Goal: Information Seeking & Learning: Learn about a topic

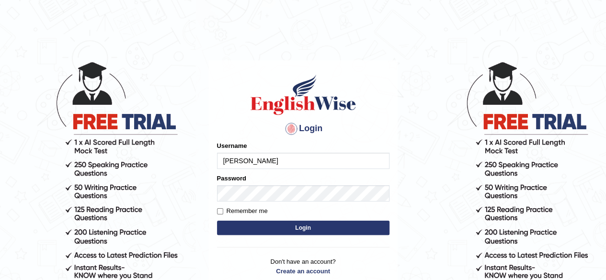
type input "shahil123"
click at [253, 184] on div "Password" at bounding box center [303, 188] width 172 height 28
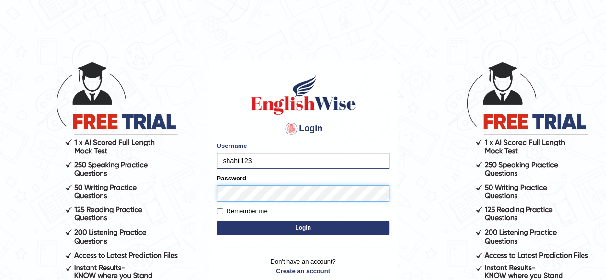
click at [217, 221] on button "Login" at bounding box center [303, 228] width 172 height 14
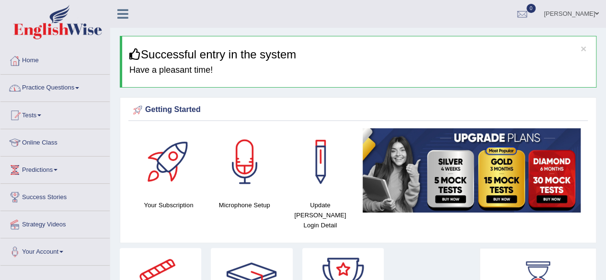
click at [124, 14] on icon at bounding box center [122, 14] width 11 height 12
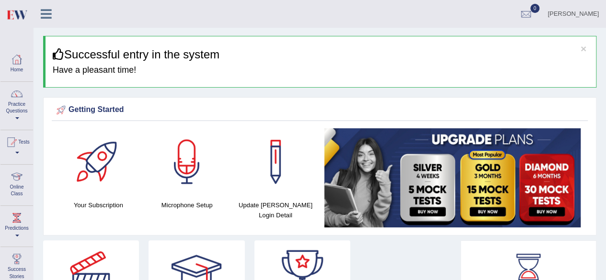
click at [124, 14] on div "Shahil Chetty Toggle navigation Username: Shahil123 Access Type: Online Subscri…" at bounding box center [320, 14] width 573 height 28
click at [52, 17] on link at bounding box center [46, 13] width 25 height 14
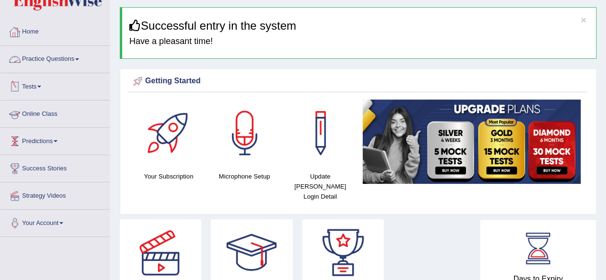
scroll to position [29, 0]
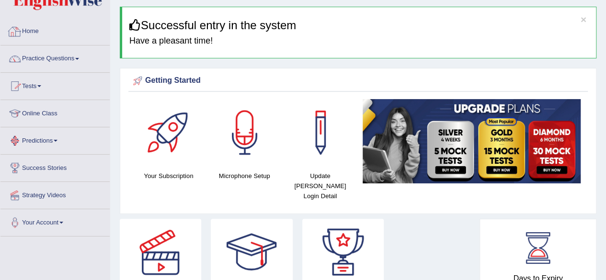
click at [31, 24] on link "Home" at bounding box center [54, 30] width 109 height 24
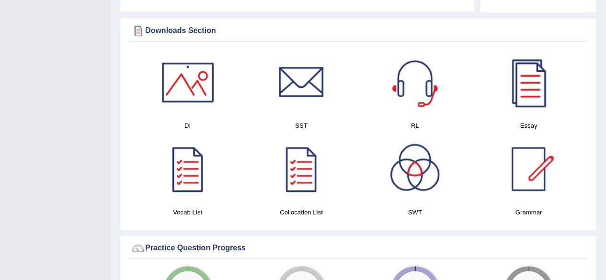
scroll to position [458, 0]
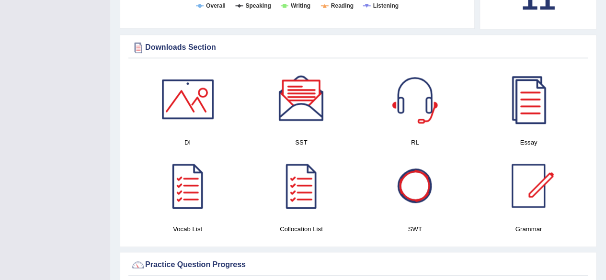
click at [296, 92] on div at bounding box center [301, 99] width 67 height 67
click at [192, 101] on div at bounding box center [187, 99] width 67 height 67
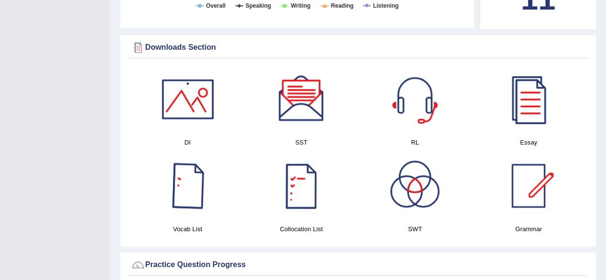
click at [184, 184] on div at bounding box center [187, 185] width 67 height 67
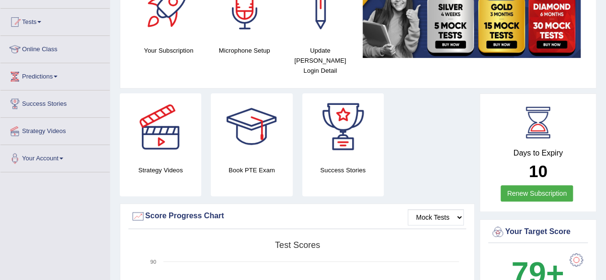
scroll to position [0, 0]
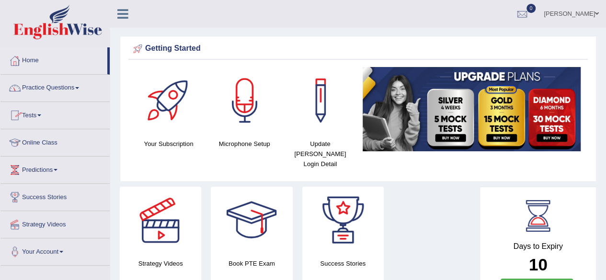
click at [77, 89] on link "Practice Questions" at bounding box center [54, 87] width 109 height 24
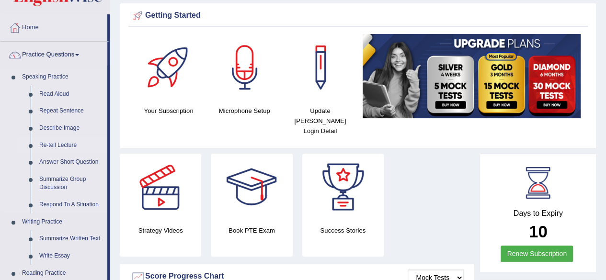
scroll to position [34, 0]
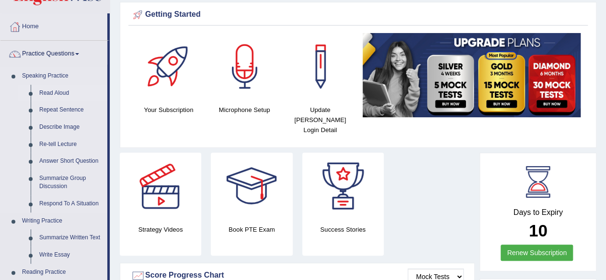
click at [51, 91] on link "Read Aloud" at bounding box center [71, 93] width 72 height 17
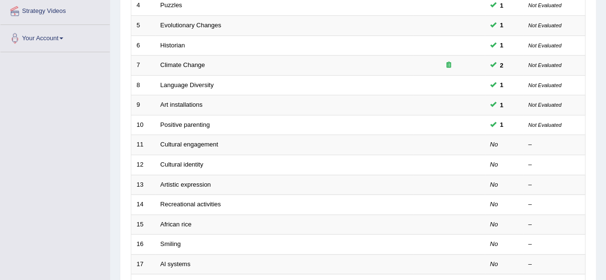
scroll to position [217, 0]
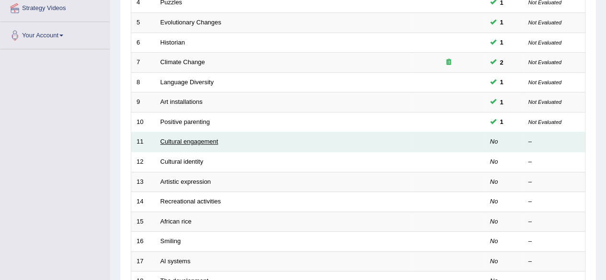
click at [188, 140] on link "Cultural engagement" at bounding box center [190, 141] width 58 height 7
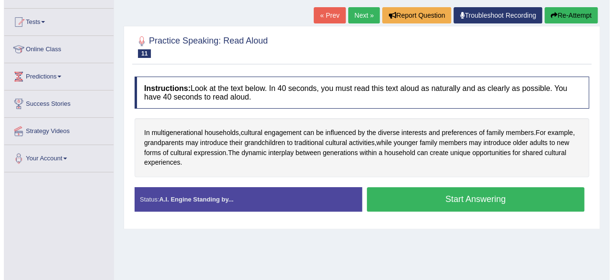
scroll to position [94, 0]
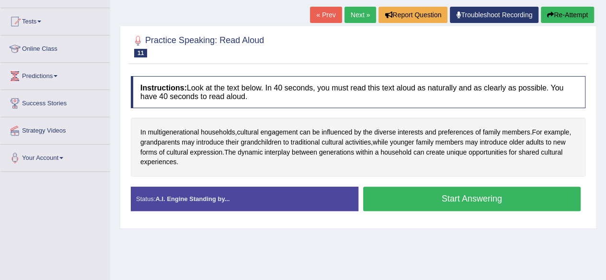
click at [418, 194] on button "Start Answering" at bounding box center [472, 199] width 218 height 24
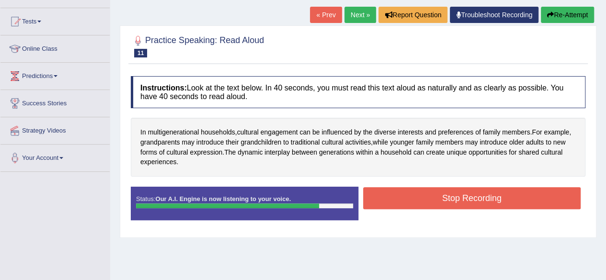
click at [418, 194] on button "Stop Recording" at bounding box center [472, 198] width 218 height 22
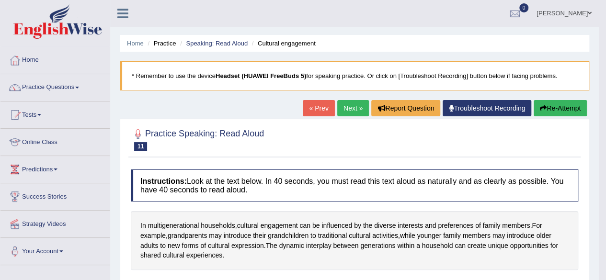
scroll to position [0, 0]
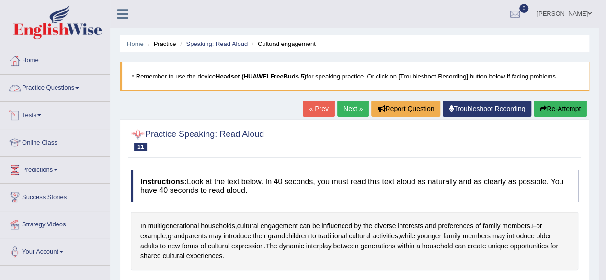
click at [76, 88] on link "Practice Questions" at bounding box center [54, 87] width 109 height 24
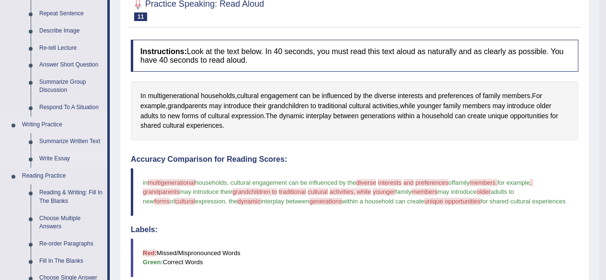
scroll to position [131, 0]
click at [67, 141] on link "Summarize Written Text" at bounding box center [71, 141] width 72 height 17
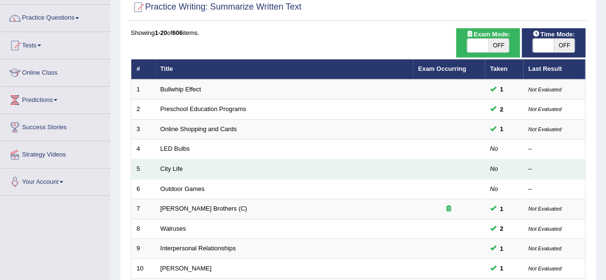
scroll to position [71, 0]
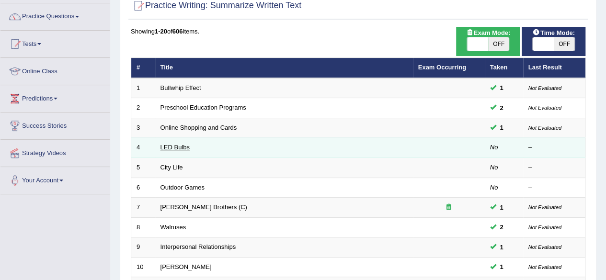
click at [178, 146] on link "LED Bulbs" at bounding box center [175, 147] width 29 height 7
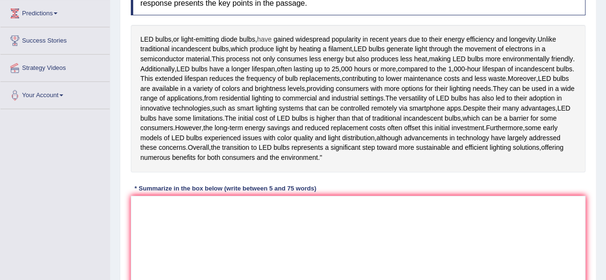
scroll to position [167, 0]
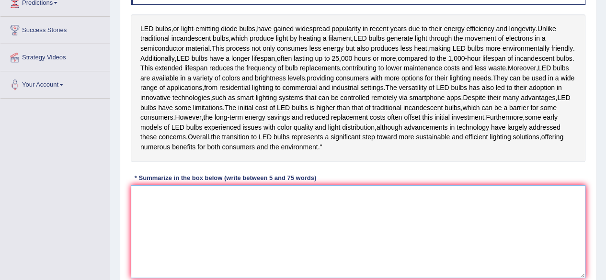
click at [185, 232] on textarea at bounding box center [358, 231] width 455 height 93
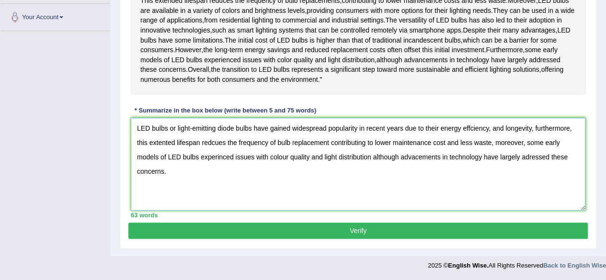
scroll to position [252, 0]
click at [200, 193] on textarea "LED bulbs or light-emitting diode bulbs have gained widespread popularity in re…" at bounding box center [358, 164] width 455 height 93
type textarea "LED bulbs or light-emitting diode bulbs have gained widespread popularity in re…"
click at [205, 236] on button "Verify" at bounding box center [357, 231] width 459 height 16
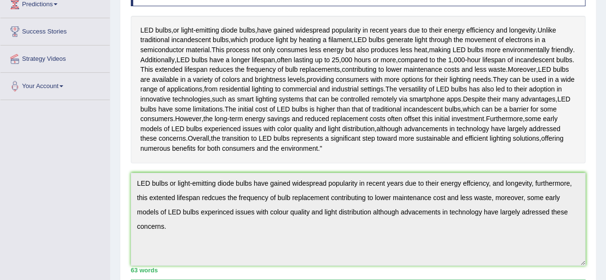
scroll to position [0, 0]
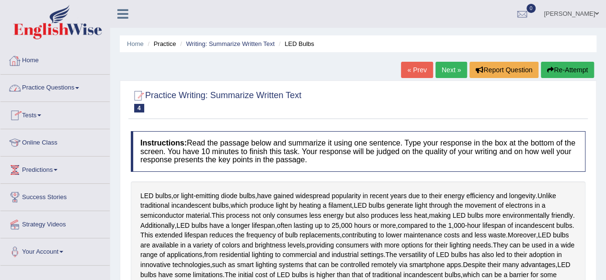
click at [80, 103] on link "Tests" at bounding box center [54, 114] width 109 height 24
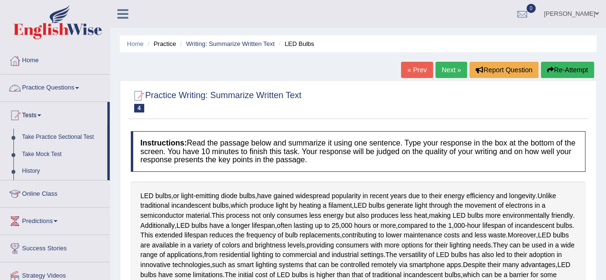
click at [78, 86] on link "Practice Questions" at bounding box center [54, 87] width 109 height 24
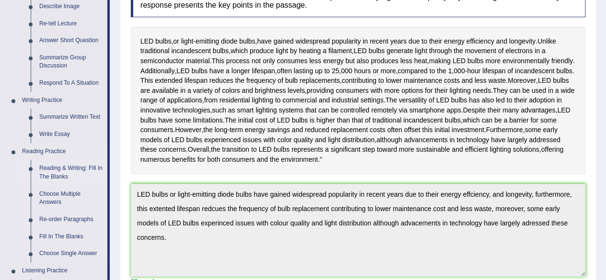
scroll to position [155, 0]
click at [56, 136] on link "Write Essay" at bounding box center [71, 134] width 72 height 17
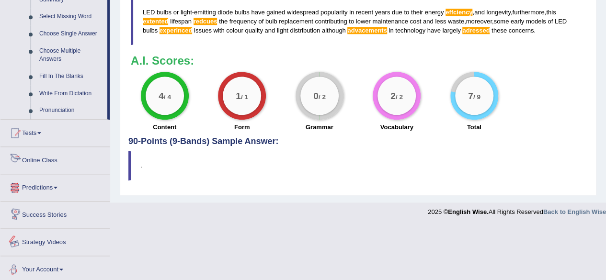
scroll to position [471, 0]
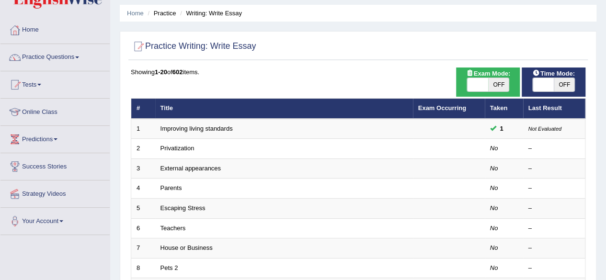
scroll to position [31, 0]
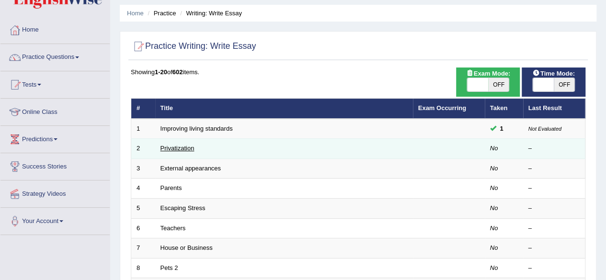
click at [179, 146] on link "Privatization" at bounding box center [178, 148] width 34 height 7
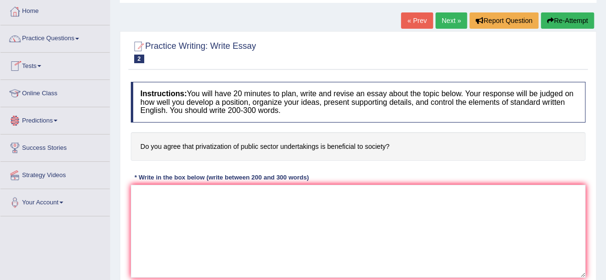
scroll to position [48, 0]
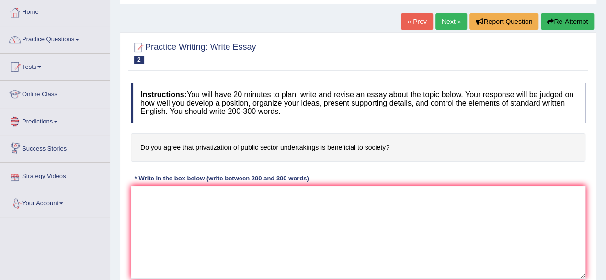
click at [57, 121] on span at bounding box center [56, 122] width 4 height 2
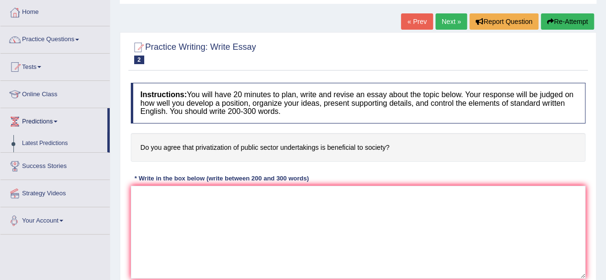
click at [62, 227] on link "Your Account" at bounding box center [54, 219] width 109 height 24
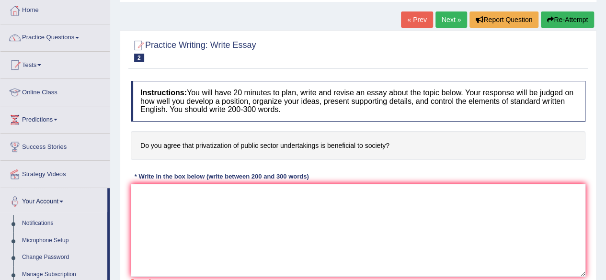
scroll to position [47, 0]
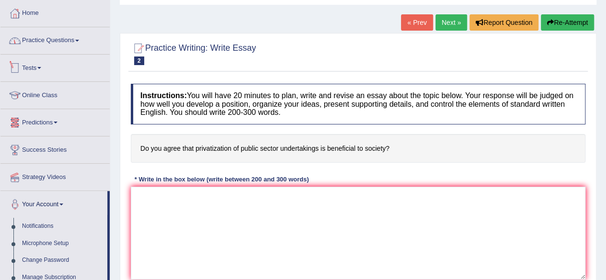
click at [76, 43] on link "Practice Questions" at bounding box center [54, 39] width 109 height 24
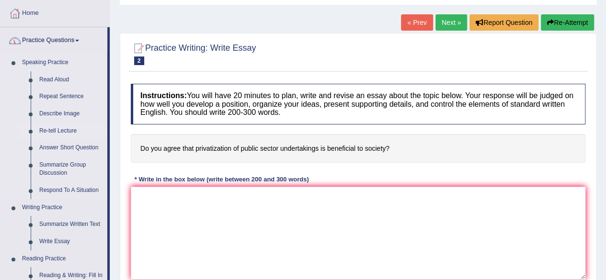
scroll to position [0, 0]
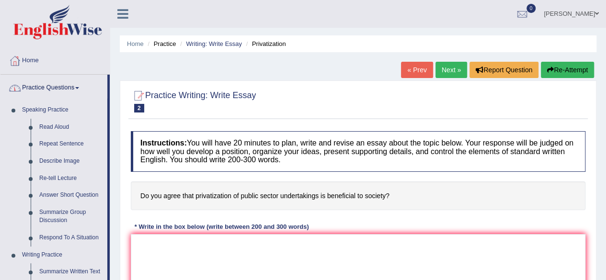
click at [23, 57] on link "Home" at bounding box center [54, 59] width 109 height 24
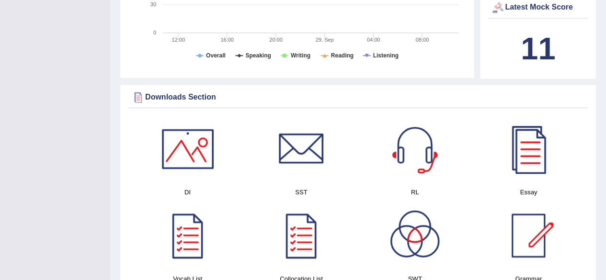
scroll to position [416, 0]
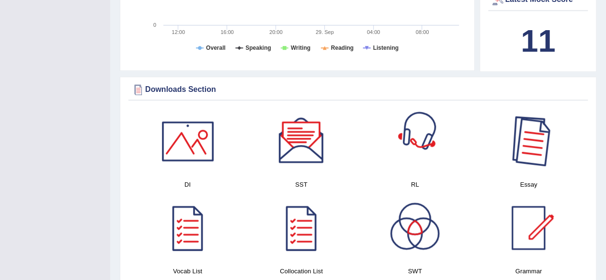
click at [504, 133] on div at bounding box center [528, 141] width 67 height 67
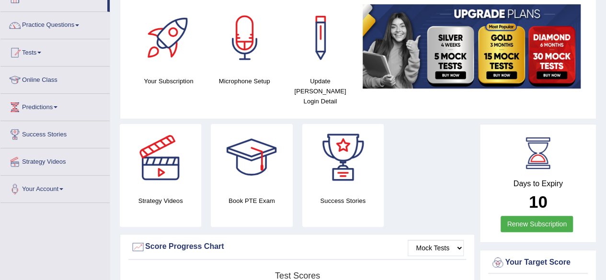
scroll to position [0, 0]
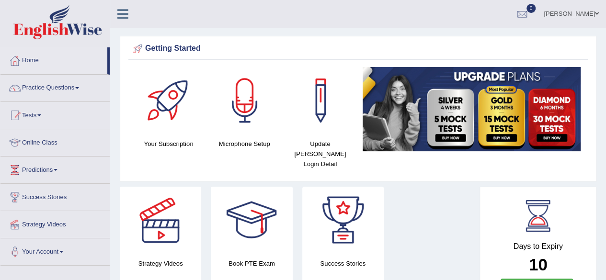
click at [79, 87] on span at bounding box center [77, 88] width 4 height 2
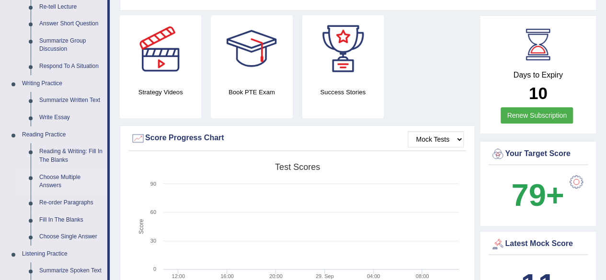
scroll to position [175, 0]
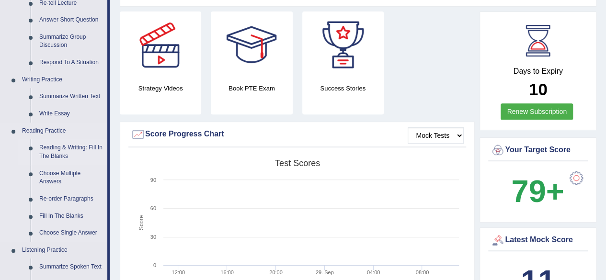
click at [63, 149] on link "Reading & Writing: Fill In The Blanks" at bounding box center [71, 151] width 72 height 25
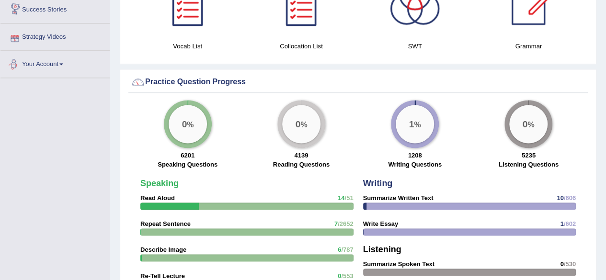
scroll to position [608, 0]
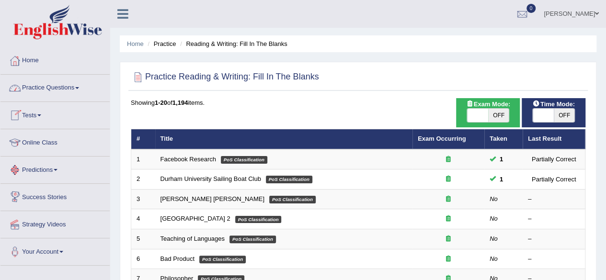
click at [76, 86] on link "Practice Questions" at bounding box center [54, 87] width 109 height 24
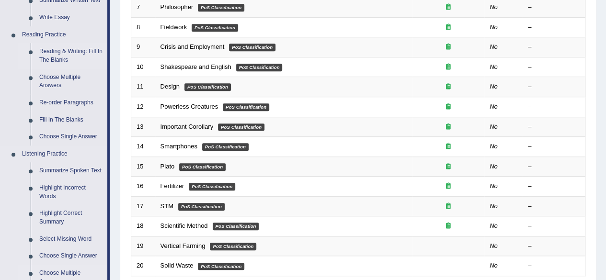
scroll to position [232, 0]
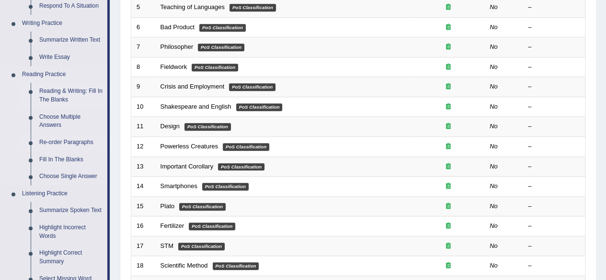
click at [57, 144] on link "Re-order Paragraphs" at bounding box center [71, 142] width 72 height 17
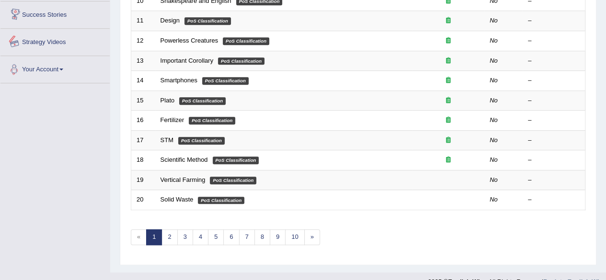
scroll to position [349, 0]
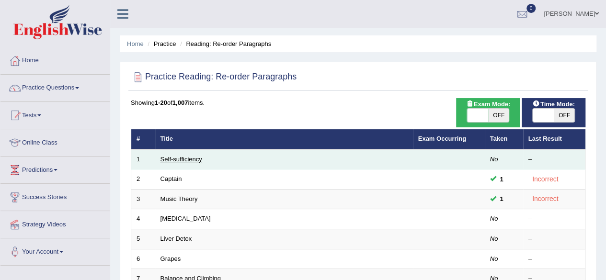
click at [186, 160] on link "Self-sufficiency" at bounding box center [182, 159] width 42 height 7
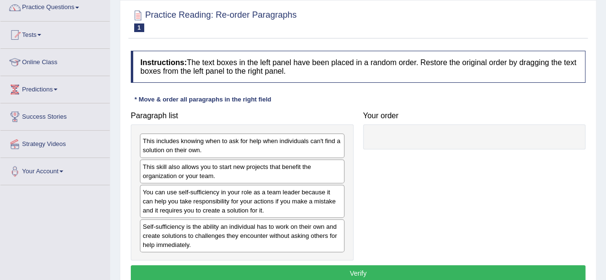
scroll to position [82, 0]
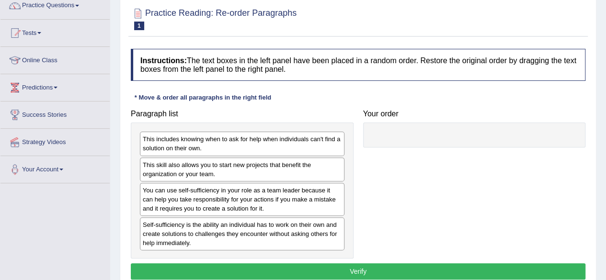
click at [232, 224] on div "Self-sufficiency is the ability an individual has to work on their own and crea…" at bounding box center [242, 234] width 205 height 33
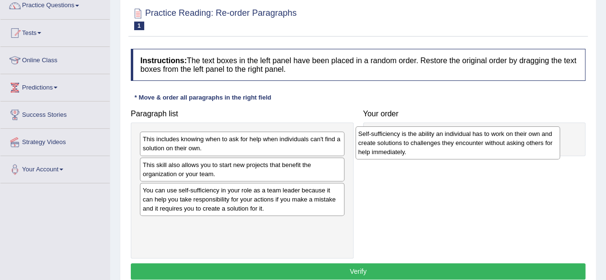
drag, startPoint x: 232, startPoint y: 224, endPoint x: 448, endPoint y: 132, distance: 234.2
click at [448, 132] on div "Self-sufficiency is the ability an individual has to work on their own and crea…" at bounding box center [458, 142] width 205 height 33
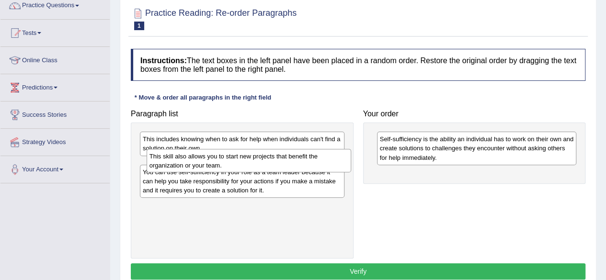
drag, startPoint x: 264, startPoint y: 171, endPoint x: 271, endPoint y: 158, distance: 14.4
click at [271, 158] on div "This skill also allows you to start new projects that benefit the organization …" at bounding box center [249, 161] width 205 height 24
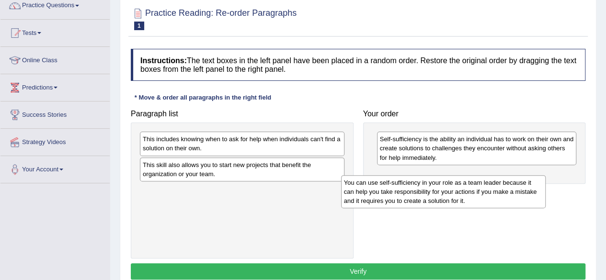
drag, startPoint x: 240, startPoint y: 198, endPoint x: 441, endPoint y: 191, distance: 201.3
click at [441, 191] on div "You can use self-sufficiency in your role as a team leader because it can help …" at bounding box center [443, 191] width 205 height 33
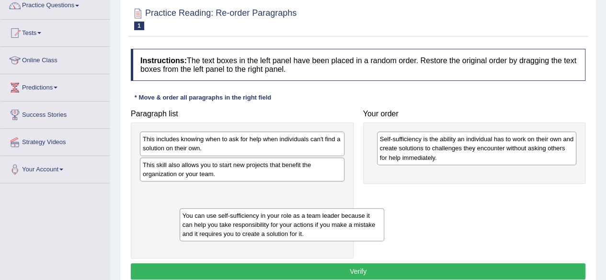
drag, startPoint x: 234, startPoint y: 206, endPoint x: 261, endPoint y: 230, distance: 37.0
click at [261, 230] on div "You can use self-sufficiency in your role as a team leader because it can help …" at bounding box center [282, 224] width 205 height 33
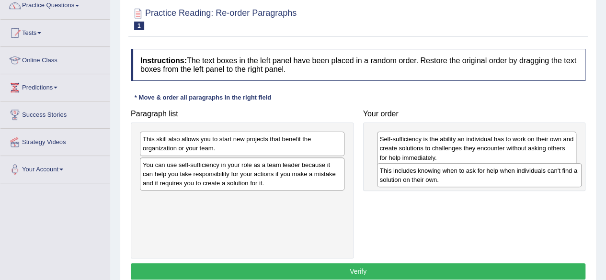
drag, startPoint x: 241, startPoint y: 149, endPoint x: 479, endPoint y: 180, distance: 240.2
click at [479, 180] on div "This includes knowing when to ask for help when individuals can't find a soluti…" at bounding box center [479, 175] width 205 height 24
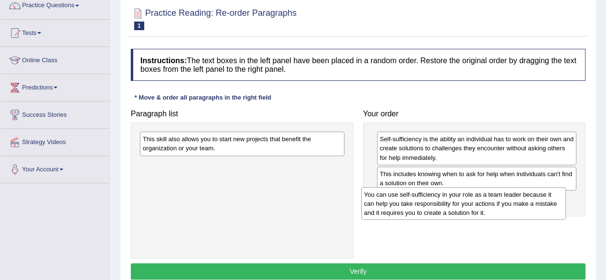
drag, startPoint x: 218, startPoint y: 177, endPoint x: 440, endPoint y: 207, distance: 224.4
click at [440, 207] on div "You can use self-sufficiency in your role as a team leader because it can help …" at bounding box center [463, 203] width 205 height 33
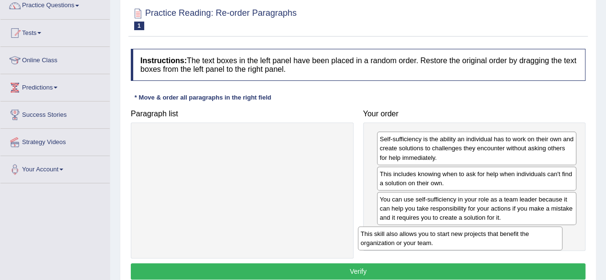
drag, startPoint x: 211, startPoint y: 141, endPoint x: 429, endPoint y: 236, distance: 237.7
click at [429, 236] on div "This skill also allows you to start new projects that benefit the organization …" at bounding box center [460, 239] width 205 height 24
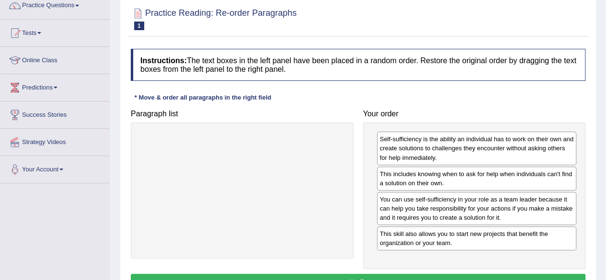
click at [378, 274] on button "Verify" at bounding box center [358, 282] width 455 height 16
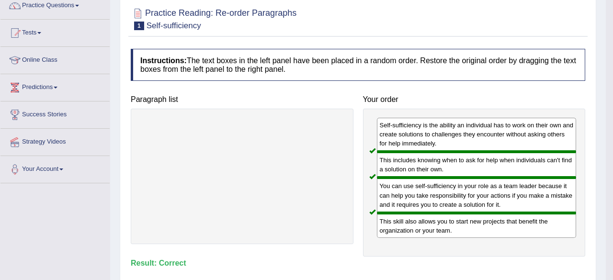
click at [378, 198] on body "Toggle navigation Home Practice Questions Speaking Practice Read Aloud Repeat S…" at bounding box center [306, 58] width 613 height 280
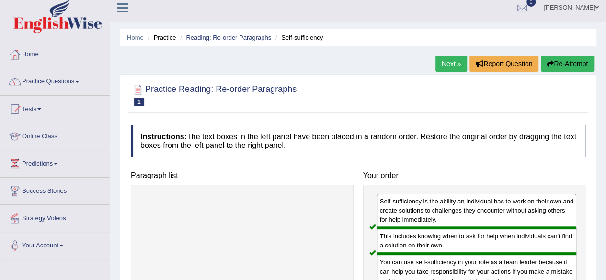
scroll to position [0, 0]
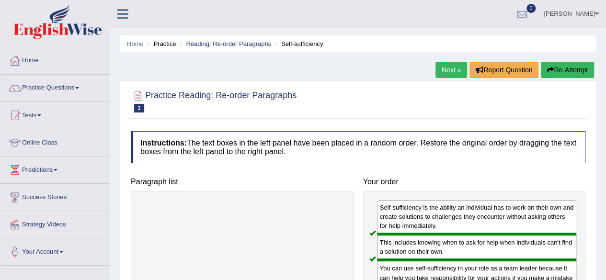
click at [450, 71] on link "Next »" at bounding box center [452, 70] width 32 height 16
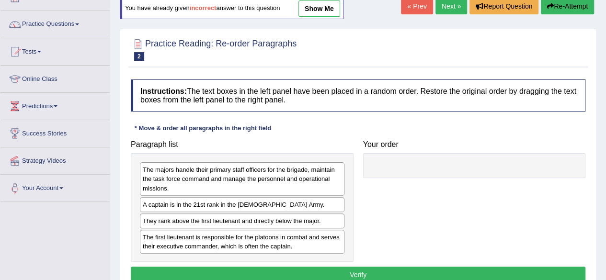
scroll to position [91, 0]
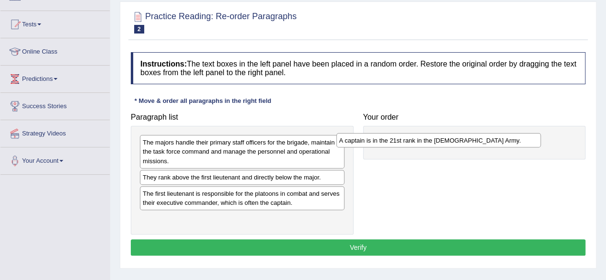
drag, startPoint x: 233, startPoint y: 182, endPoint x: 430, endPoint y: 145, distance: 200.3
click at [430, 145] on div "A captain is in the 21st rank in the US Army." at bounding box center [438, 140] width 205 height 14
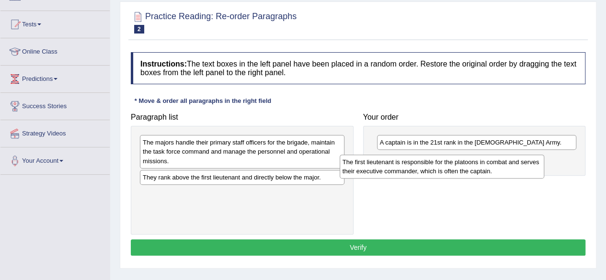
drag, startPoint x: 214, startPoint y: 205, endPoint x: 420, endPoint y: 174, distance: 207.8
click at [420, 174] on div "The first lieutenant is responsible for the platoons in combat and serves their…" at bounding box center [442, 167] width 205 height 24
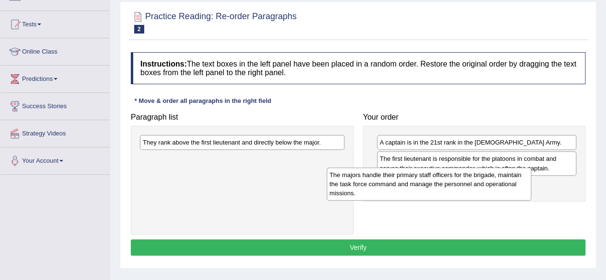
drag, startPoint x: 288, startPoint y: 157, endPoint x: 480, endPoint y: 192, distance: 195.3
click at [480, 192] on div "The majors handle their primary staff officers for the brigade, maintain the ta…" at bounding box center [429, 184] width 205 height 33
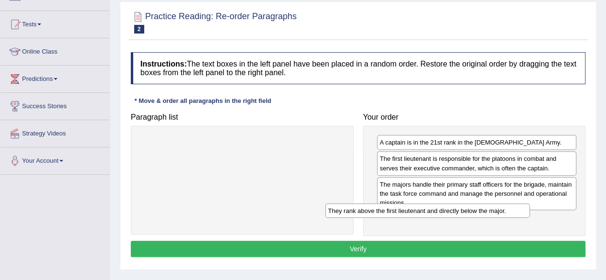
drag, startPoint x: 271, startPoint y: 142, endPoint x: 457, endPoint y: 210, distance: 197.7
click at [457, 210] on div "They rank above the first lieutenant and directly below the major." at bounding box center [427, 211] width 205 height 14
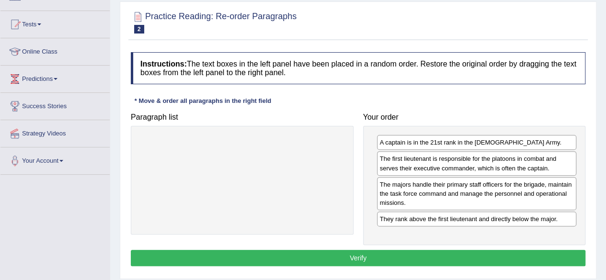
click at [408, 257] on button "Verify" at bounding box center [358, 258] width 455 height 16
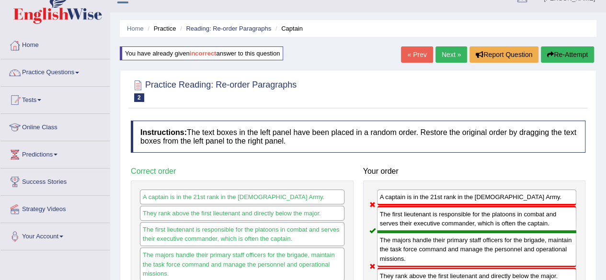
scroll to position [0, 0]
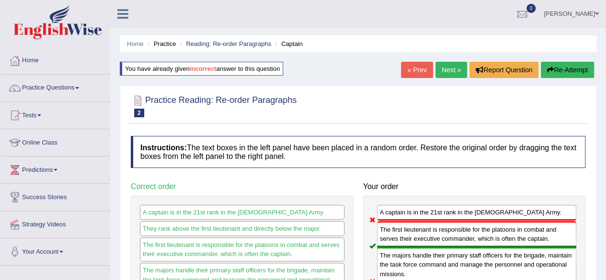
click at [450, 75] on link "Next »" at bounding box center [452, 70] width 32 height 16
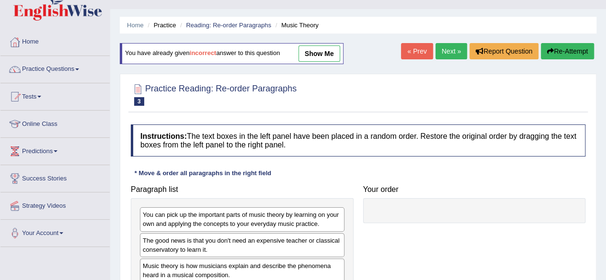
scroll to position [4, 0]
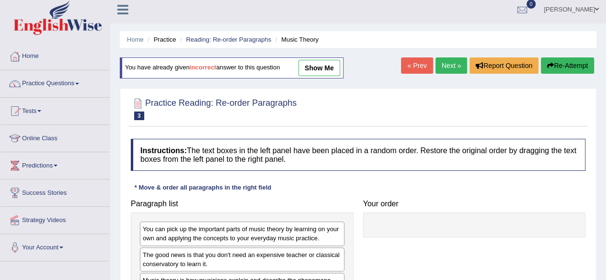
click at [446, 68] on link "Next »" at bounding box center [452, 65] width 32 height 16
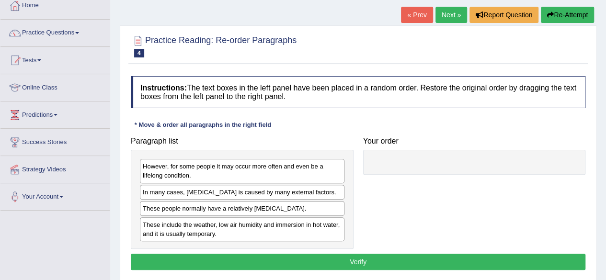
scroll to position [64, 0]
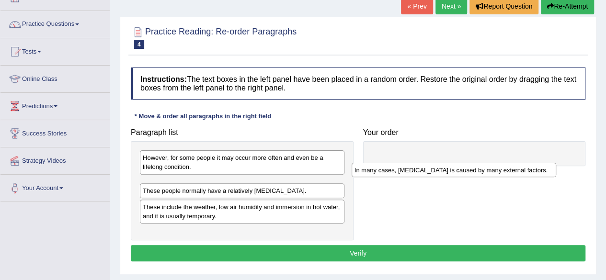
drag, startPoint x: 200, startPoint y: 184, endPoint x: 413, endPoint y: 170, distance: 213.2
click at [413, 170] on div "In many cases, [MEDICAL_DATA] is caused by many external factors." at bounding box center [454, 170] width 205 height 14
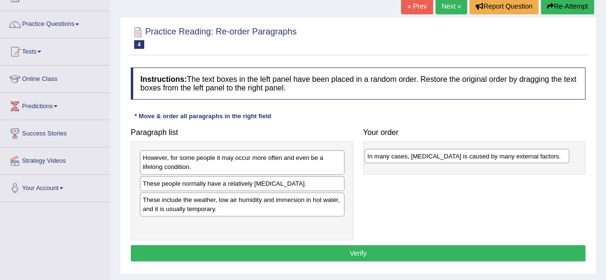
drag, startPoint x: 273, startPoint y: 185, endPoint x: 502, endPoint y: 154, distance: 231.1
click at [502, 154] on div "In many cases, [MEDICAL_DATA] is caused by many external factors." at bounding box center [467, 156] width 205 height 14
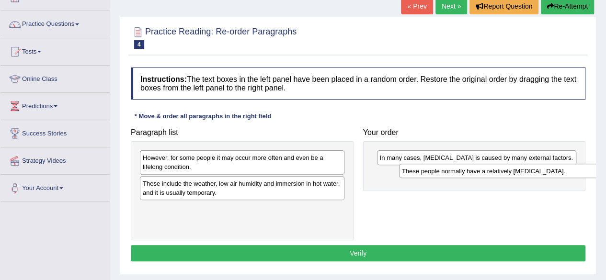
drag, startPoint x: 225, startPoint y: 187, endPoint x: 484, endPoint y: 176, distance: 259.5
click at [484, 176] on div "These people normally have a relatively [MEDICAL_DATA]." at bounding box center [501, 171] width 205 height 14
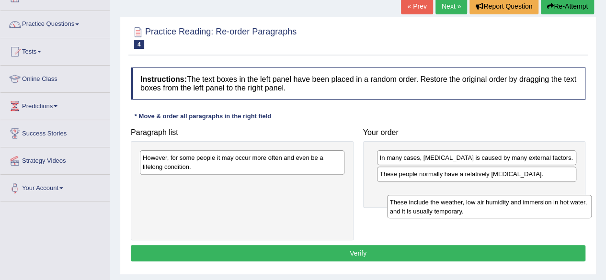
drag, startPoint x: 228, startPoint y: 192, endPoint x: 478, endPoint y: 207, distance: 250.5
click at [478, 207] on div "These include the weather, low air humidity and immersion in hot water, and it …" at bounding box center [489, 207] width 205 height 24
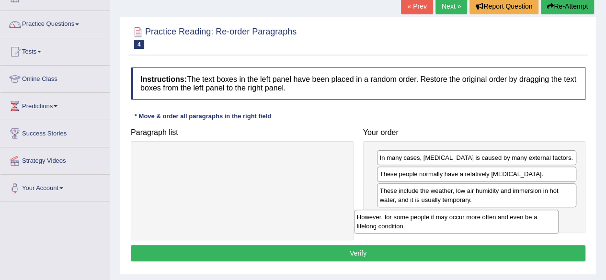
drag, startPoint x: 247, startPoint y: 165, endPoint x: 461, endPoint y: 225, distance: 222.4
click at [461, 225] on div "However, for some people it may occur more often and even be a lifelong conditi…" at bounding box center [456, 222] width 205 height 24
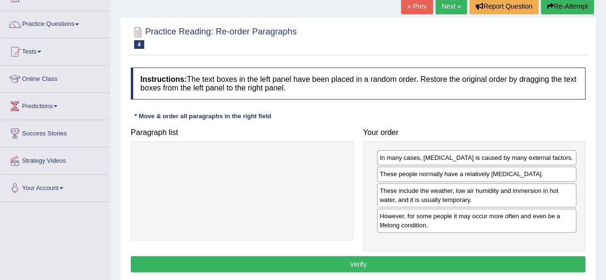
click at [390, 269] on button "Verify" at bounding box center [358, 264] width 455 height 16
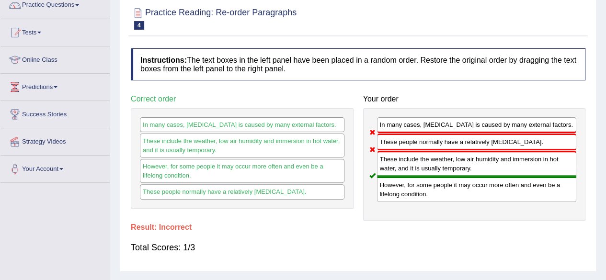
scroll to position [0, 0]
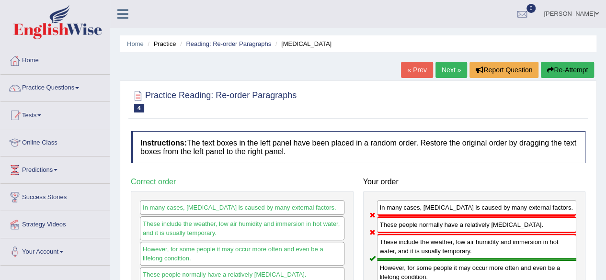
click at [451, 66] on link "Next »" at bounding box center [452, 70] width 32 height 16
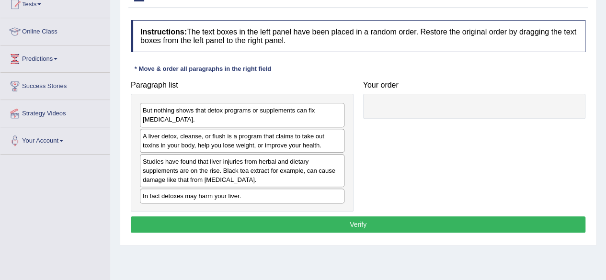
scroll to position [111, 0]
